Goal: Task Accomplishment & Management: Use online tool/utility

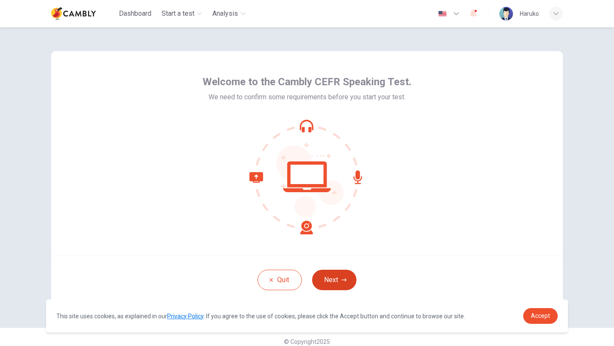
click at [325, 281] on button "Next" at bounding box center [334, 280] width 44 height 20
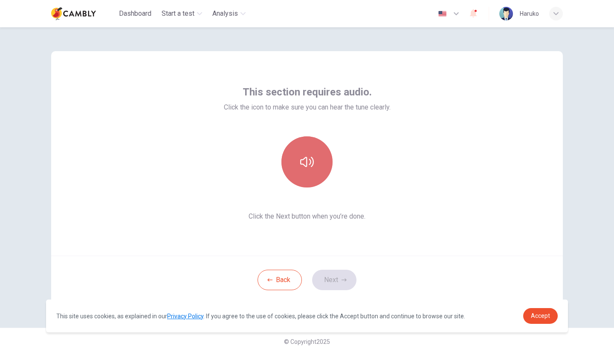
click at [304, 149] on button "button" at bounding box center [306, 161] width 51 height 51
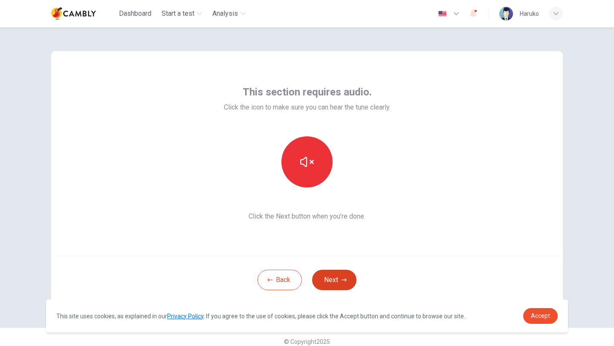
click at [340, 277] on button "Next" at bounding box center [334, 280] width 44 height 20
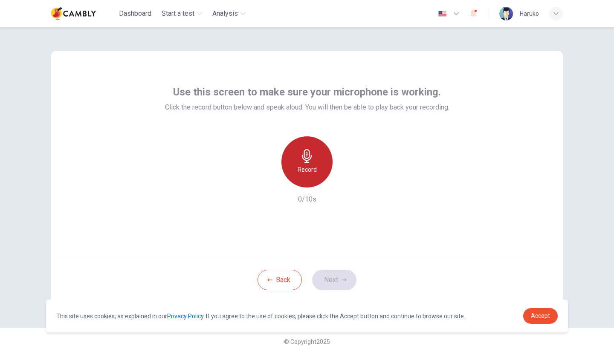
click at [315, 159] on div "Record" at bounding box center [306, 161] width 51 height 51
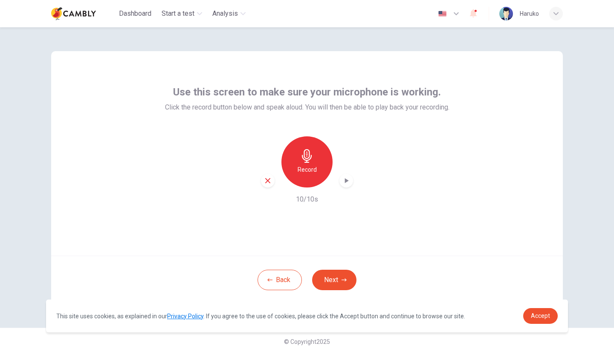
click at [345, 182] on icon "button" at bounding box center [347, 180] width 4 height 5
click at [365, 193] on div "Record 10/10s" at bounding box center [307, 170] width 284 height 68
click at [268, 179] on icon "button" at bounding box center [267, 180] width 5 height 5
click at [305, 169] on h6 "Record" at bounding box center [306, 170] width 19 height 10
click at [305, 169] on h6 "Stop" at bounding box center [306, 170] width 13 height 10
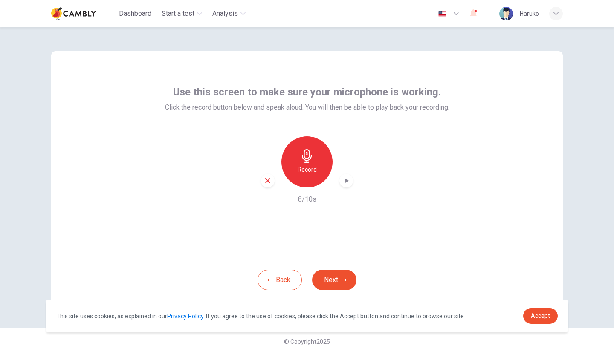
click at [347, 183] on icon "button" at bounding box center [346, 180] width 9 height 9
click at [328, 275] on button "Next" at bounding box center [334, 280] width 44 height 20
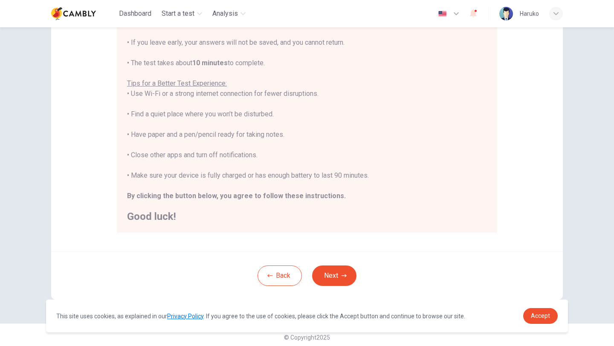
scroll to position [128, 0]
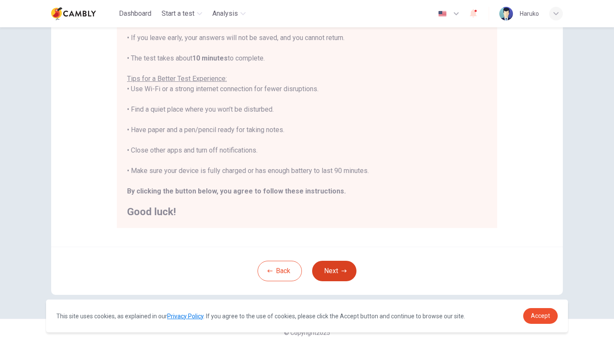
click at [328, 276] on button "Next" at bounding box center [334, 271] width 44 height 20
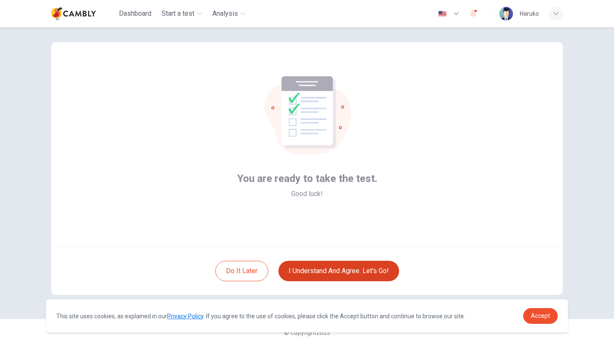
scroll to position [9, 0]
click at [332, 271] on button "I understand and agree. Let’s go!" at bounding box center [338, 271] width 121 height 20
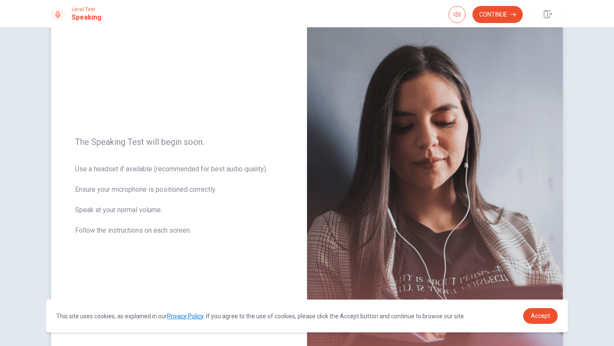
scroll to position [37, 0]
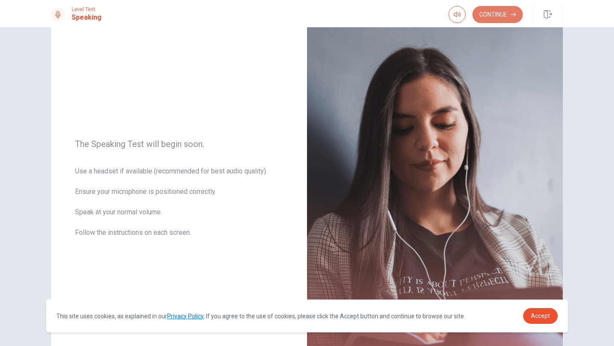
click at [510, 14] on button "Continue" at bounding box center [497, 14] width 50 height 17
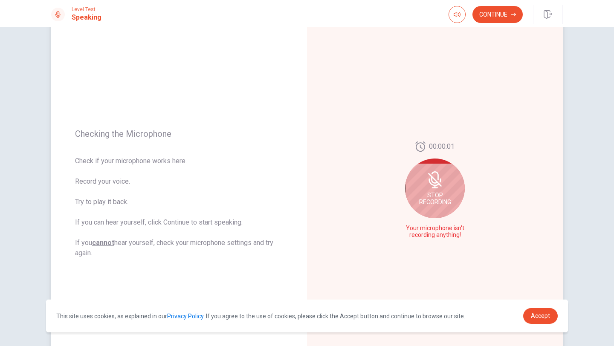
click at [425, 186] on div "Stop Recording" at bounding box center [435, 189] width 60 height 60
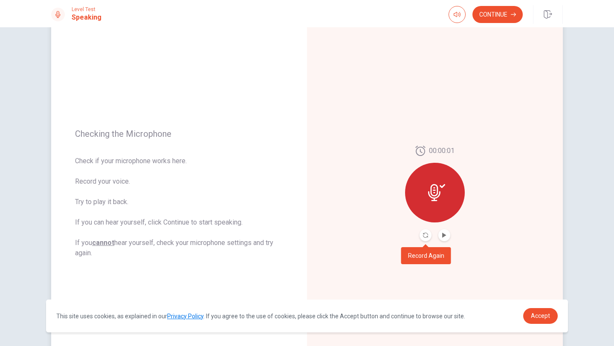
click at [423, 231] on button "Record Again" at bounding box center [425, 235] width 12 height 12
click at [446, 238] on button "Play Audio" at bounding box center [444, 235] width 12 height 12
click at [488, 16] on button "Continue" at bounding box center [497, 14] width 50 height 17
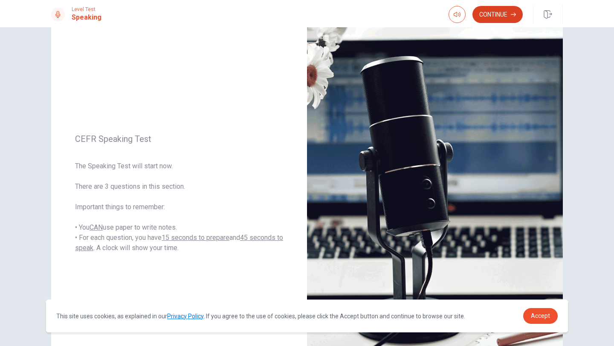
click at [485, 15] on button "Continue" at bounding box center [497, 14] width 50 height 17
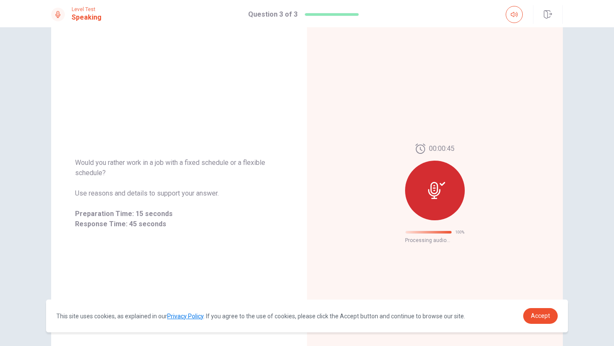
scroll to position [0, 0]
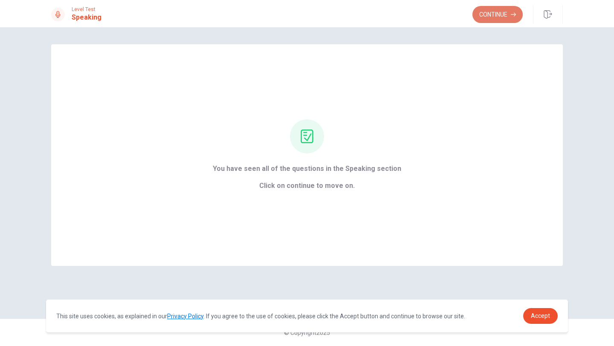
click at [502, 12] on button "Continue" at bounding box center [497, 14] width 50 height 17
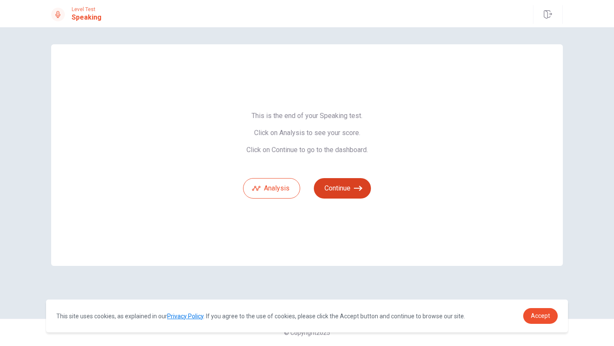
click at [349, 192] on button "Continue" at bounding box center [342, 188] width 57 height 20
